Goal: Communication & Community: Answer question/provide support

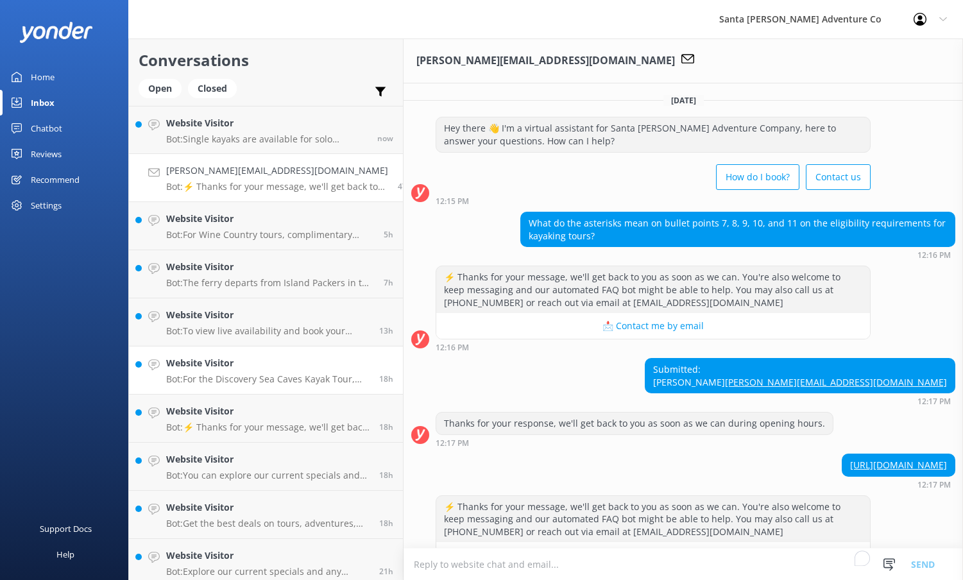
scroll to position [52, 0]
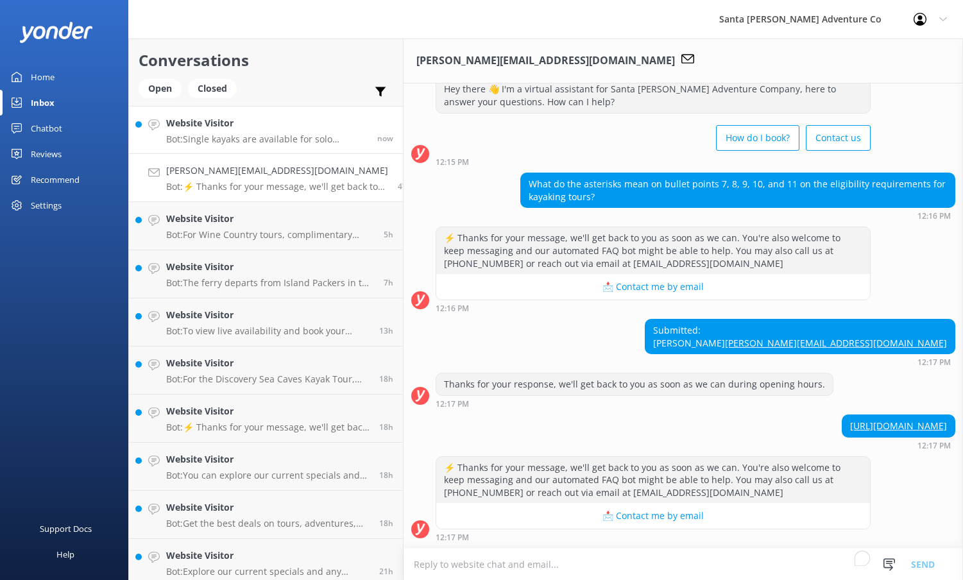
click at [219, 135] on p "Bot: Single kayaks are available for solo travelers or odd-numbered parties. If…" at bounding box center [266, 139] width 201 height 12
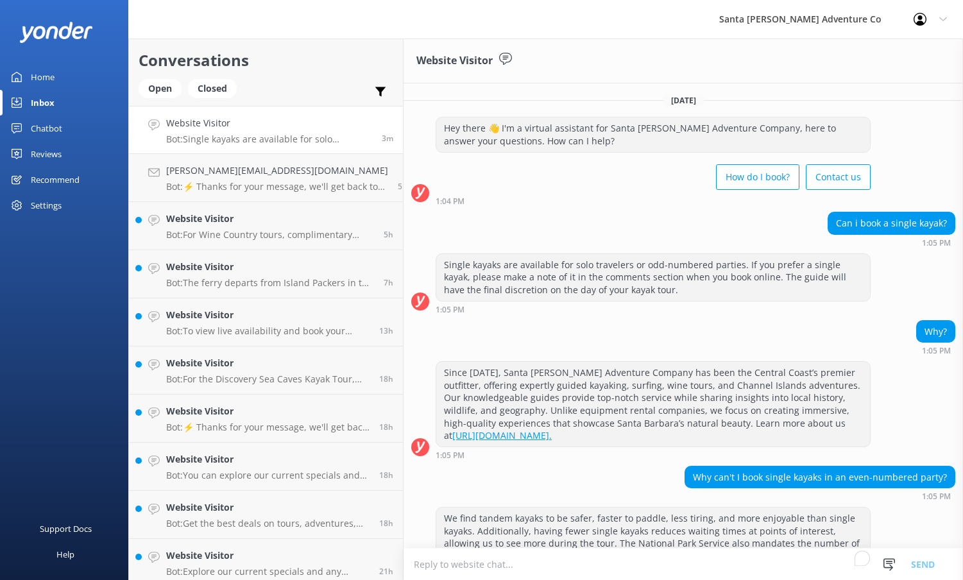
scroll to position [121, 0]
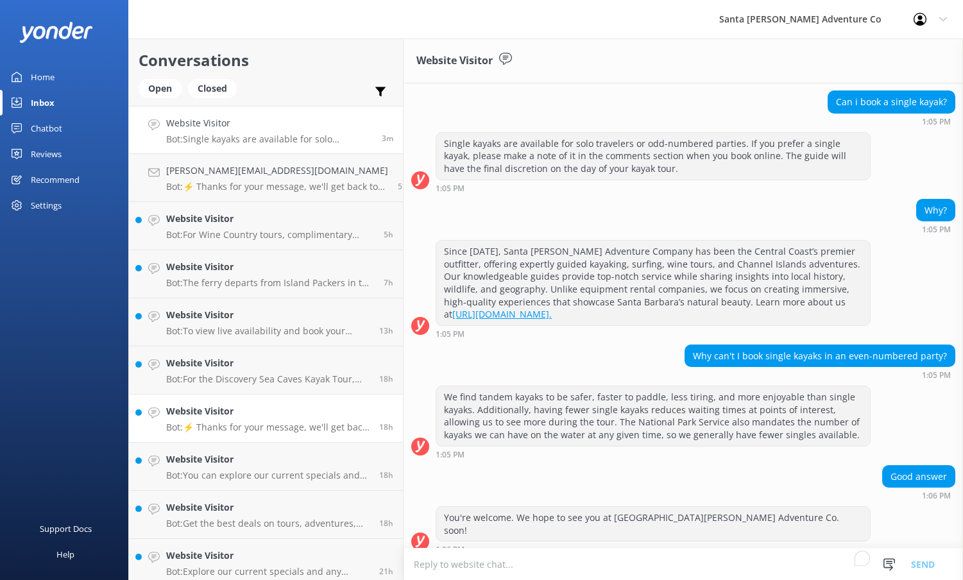
drag, startPoint x: 215, startPoint y: 426, endPoint x: 319, endPoint y: 429, distance: 103.9
click at [215, 426] on p "Bot: ⚡ Thanks for your message, we'll get back to you as soon as we can. You're…" at bounding box center [267, 427] width 203 height 12
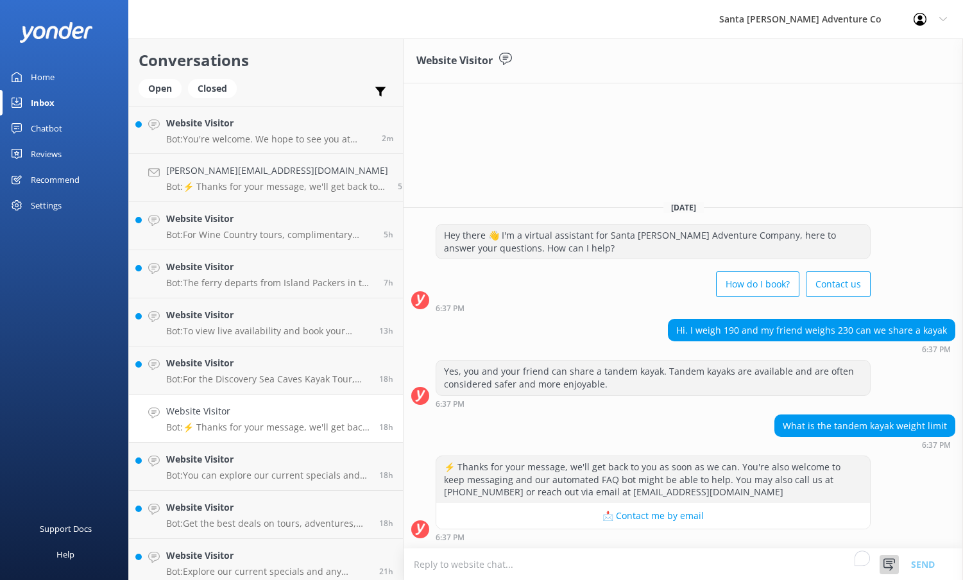
click at [887, 561] on use at bounding box center [889, 564] width 12 height 12
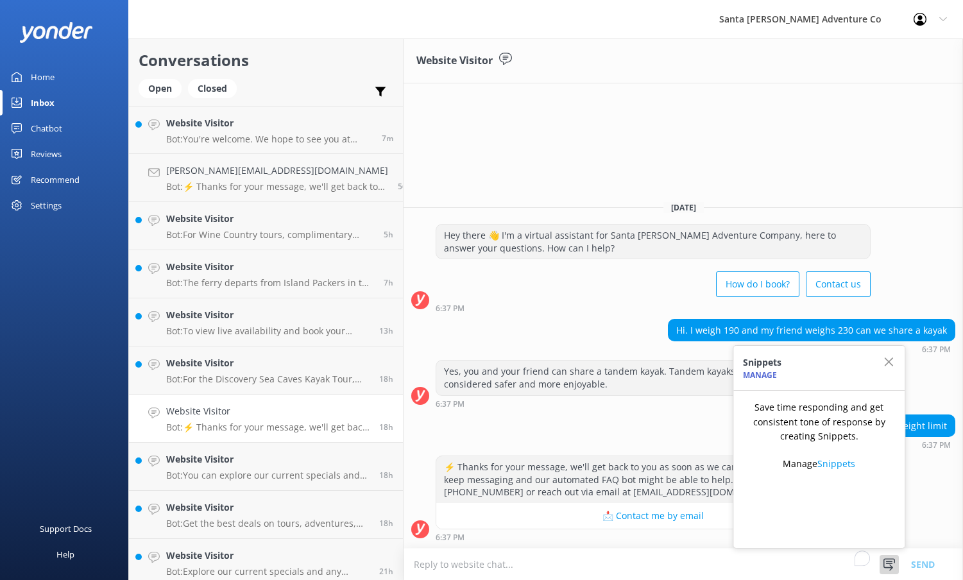
click at [742, 97] on div "Website Visitor [DATE] Hey there 👋 I'm a virtual assistant for Santa [PERSON_NA…" at bounding box center [682, 308] width 559 height 541
